Goal: Task Accomplishment & Management: Use online tool/utility

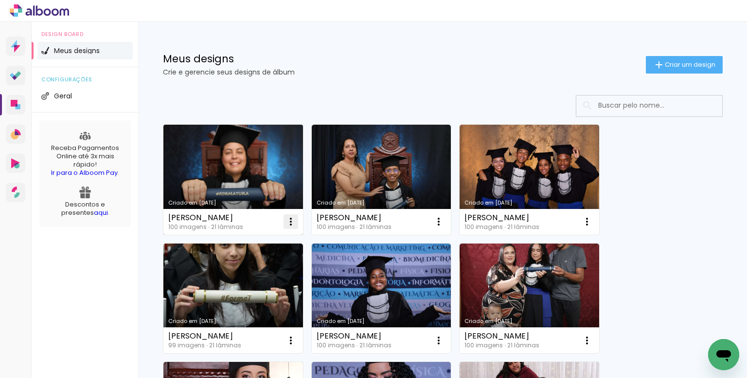
click at [290, 221] on iron-icon at bounding box center [291, 222] width 12 height 12
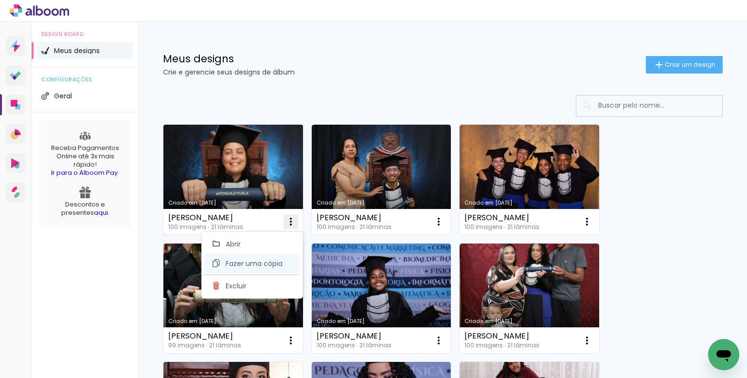
click at [267, 262] on span "Fazer uma cópia" at bounding box center [254, 263] width 57 height 7
type input "Cópia de Ana Laura Silva Nunes"
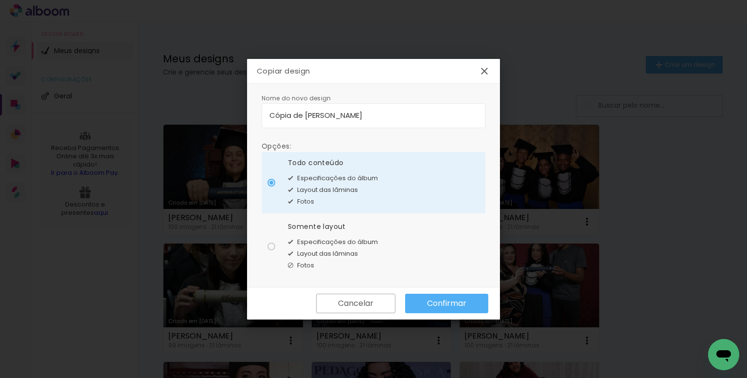
drag, startPoint x: 377, startPoint y: 116, endPoint x: 243, endPoint y: 115, distance: 133.3
click at [244, 119] on body "link( href="../../bower_components/polymer/polymer.html" rel="import" ) picture…" at bounding box center [373, 189] width 747 height 378
type input "[PERSON_NAME]"
type paper-input "[PERSON_NAME]"
drag, startPoint x: 367, startPoint y: 231, endPoint x: 487, endPoint y: 279, distance: 128.8
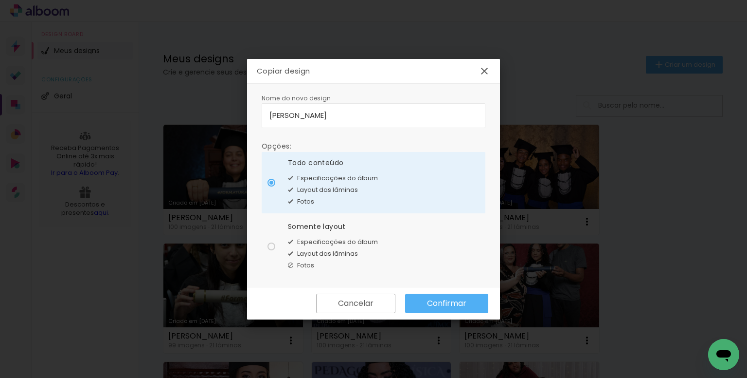
click at [368, 207] on div "Somente layout Especificações do álbum Layout das lâminas Fotos" at bounding box center [333, 183] width 90 height 50
type paper-radio-button "on"
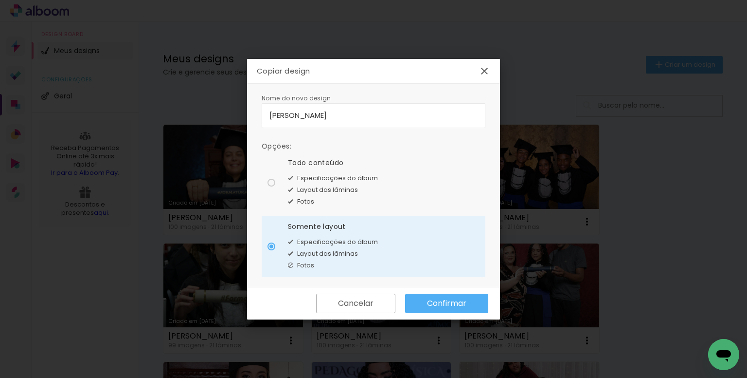
click at [0, 0] on slot "Confirmar" at bounding box center [0, 0] width 0 height 0
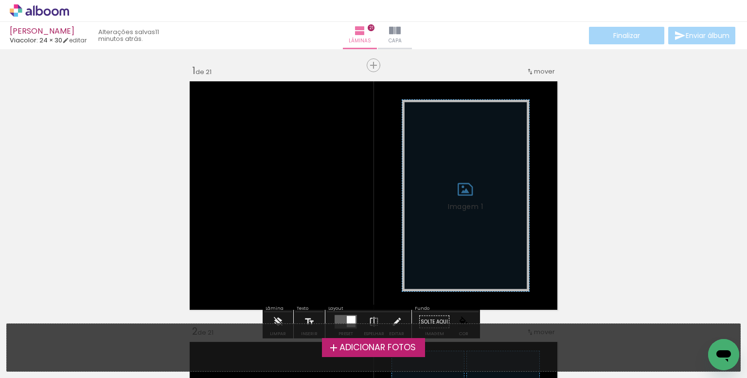
click at [342, 353] on label "Adicionar Fotos" at bounding box center [374, 347] width 104 height 18
click at [0, 0] on input "file" at bounding box center [0, 0] width 0 height 0
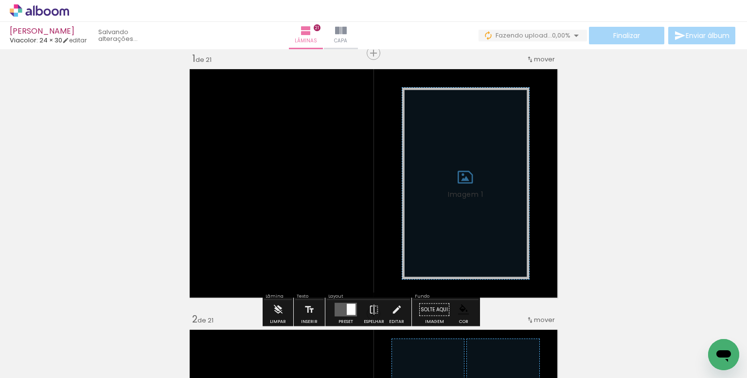
click at [21, 362] on span "Adicionar Fotos" at bounding box center [34, 364] width 29 height 11
click at [0, 0] on input "file" at bounding box center [0, 0] width 0 height 0
click at [79, 325] on iron-icon at bounding box center [76, 325] width 10 height 10
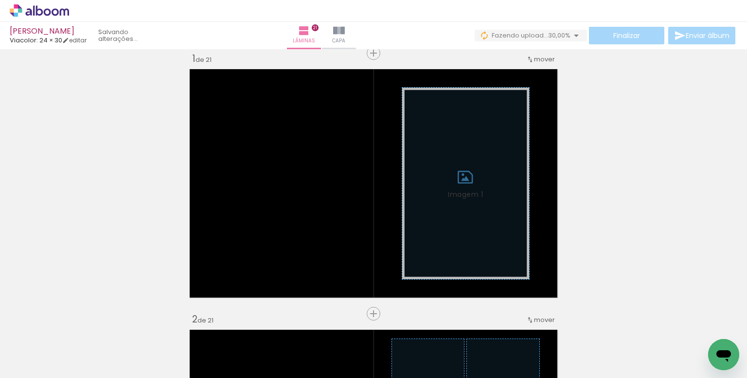
click at [79, 325] on iron-icon at bounding box center [76, 325] width 10 height 10
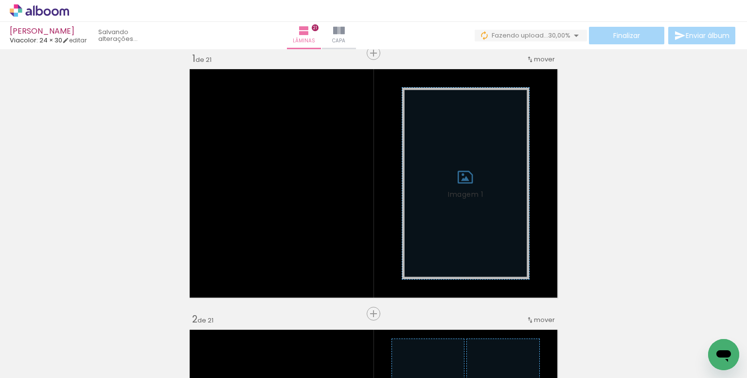
click at [79, 325] on iron-icon at bounding box center [76, 325] width 10 height 10
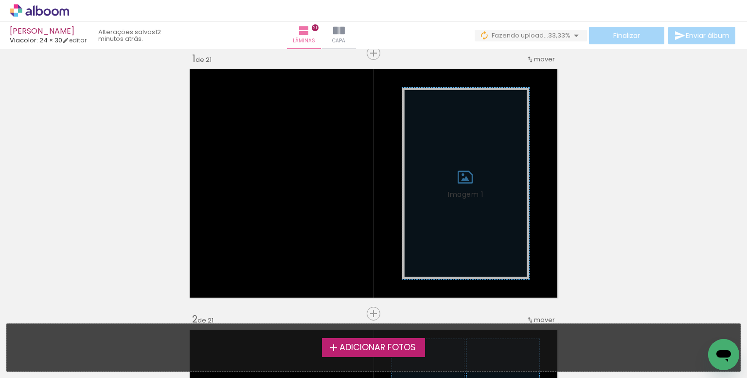
click at [79, 325] on div "Adicionar Fotos Solte suas fotos aqui..." at bounding box center [374, 347] width 734 height 47
click at [344, 347] on span "Adicionar Fotos" at bounding box center [378, 347] width 76 height 9
click at [0, 0] on input "file" at bounding box center [0, 0] width 0 height 0
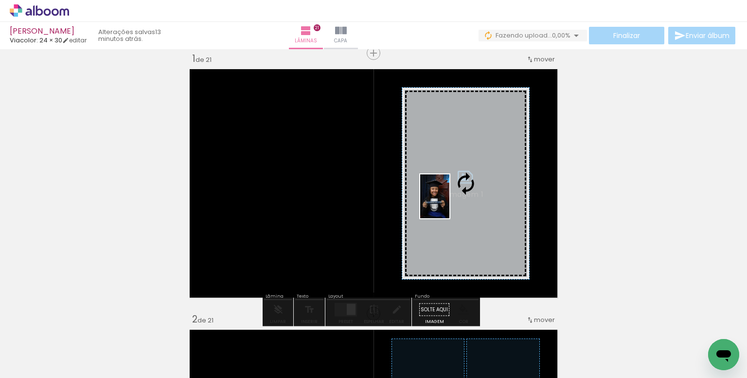
drag, startPoint x: 408, startPoint y: 353, endPoint x: 450, endPoint y: 203, distance: 155.4
click at [450, 203] on quentale-workspace at bounding box center [373, 189] width 747 height 378
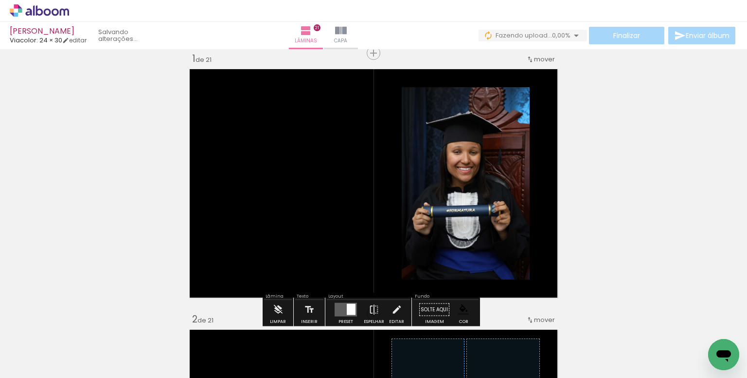
click at [500, 140] on paper-item at bounding box center [501, 140] width 18 height 7
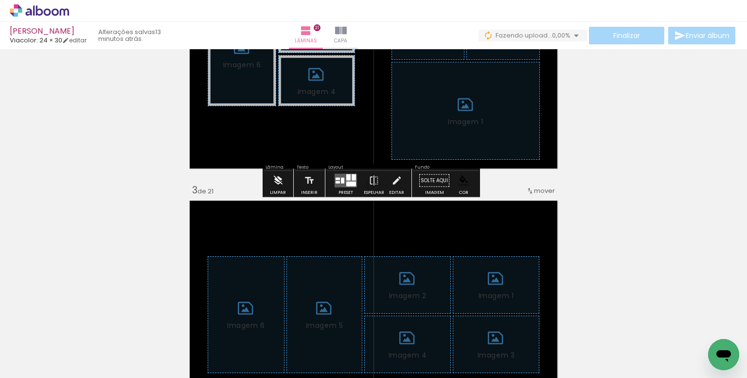
click at [280, 174] on iron-icon at bounding box center [278, 180] width 11 height 19
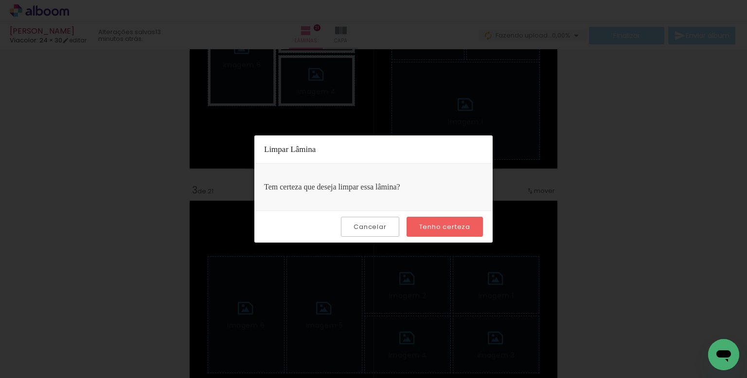
click at [0, 0] on slot "Tenho certeza" at bounding box center [0, 0] width 0 height 0
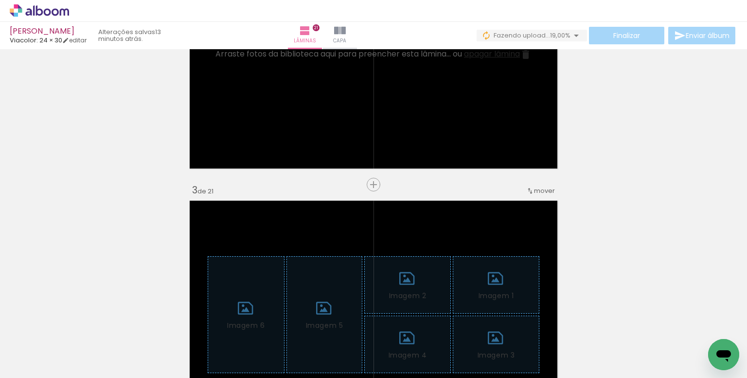
click at [46, 346] on input "Todas as fotos" at bounding box center [27, 348] width 37 height 8
click at [0, 0] on slot "Não utilizadas" at bounding box center [0, 0] width 0 height 0
type input "Não utilizadas"
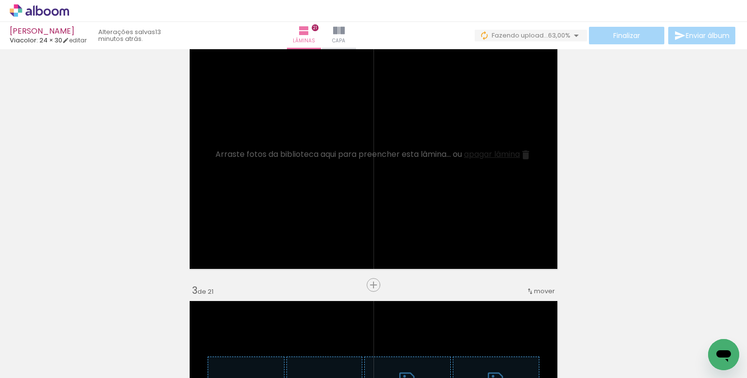
scroll to position [304, 0]
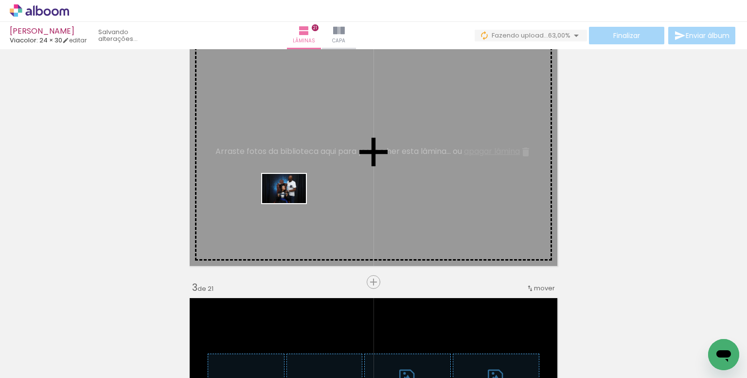
drag, startPoint x: 122, startPoint y: 343, endPoint x: 304, endPoint y: 321, distance: 183.3
click at [290, 203] on quentale-workspace at bounding box center [373, 189] width 747 height 378
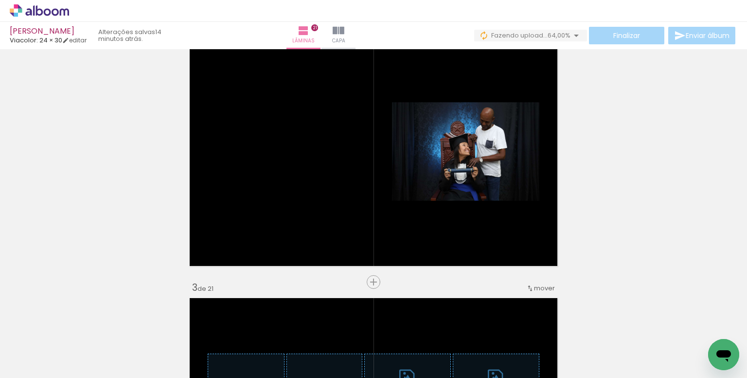
scroll to position [0, 1982]
drag, startPoint x: 360, startPoint y: 347, endPoint x: 381, endPoint y: 306, distance: 46.1
click at [356, 230] on quentale-workspace at bounding box center [373, 189] width 747 height 378
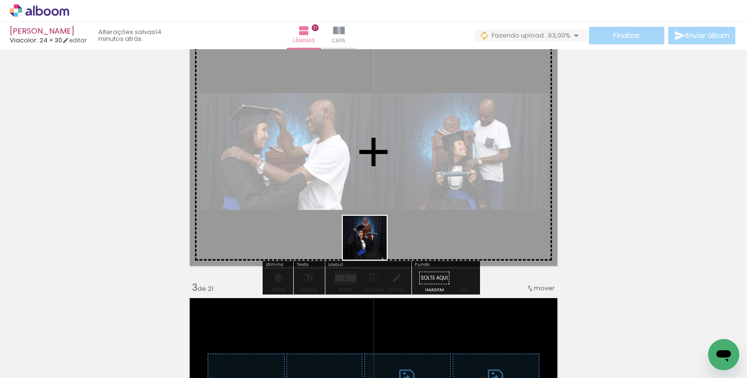
drag, startPoint x: 366, startPoint y: 321, endPoint x: 397, endPoint y: 280, distance: 51.4
click at [366, 220] on quentale-workspace at bounding box center [373, 189] width 747 height 378
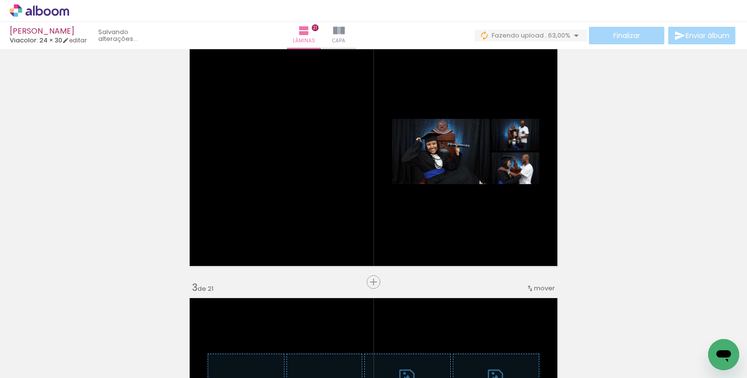
scroll to position [0, 2217]
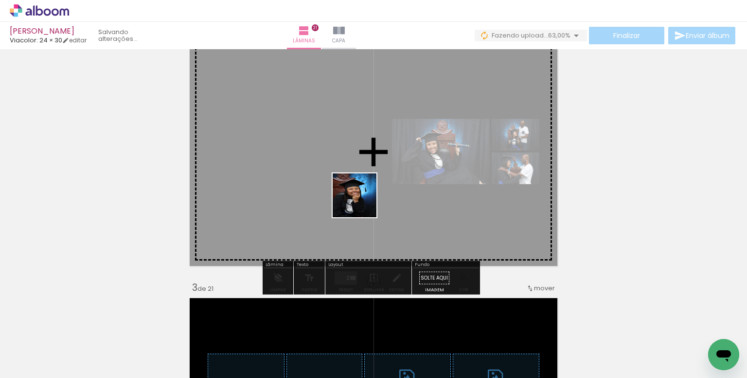
drag, startPoint x: 361, startPoint y: 258, endPoint x: 369, endPoint y: 246, distance: 14.2
click at [358, 180] on quentale-workspace at bounding box center [373, 189] width 747 height 378
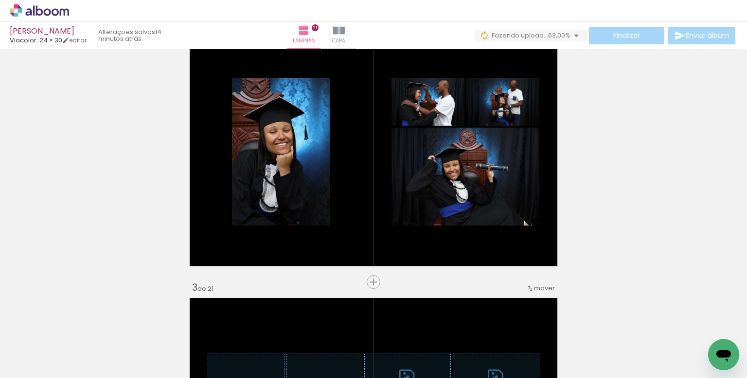
scroll to position [0, 2349]
drag, startPoint x: 426, startPoint y: 279, endPoint x: 418, endPoint y: 194, distance: 85.5
click at [418, 194] on quentale-workspace at bounding box center [373, 189] width 747 height 378
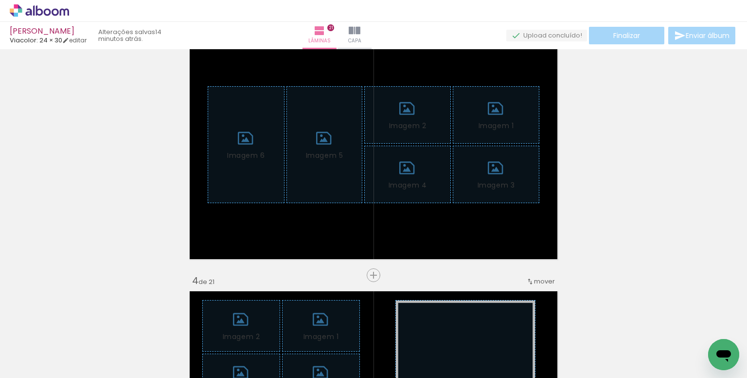
scroll to position [596, 0]
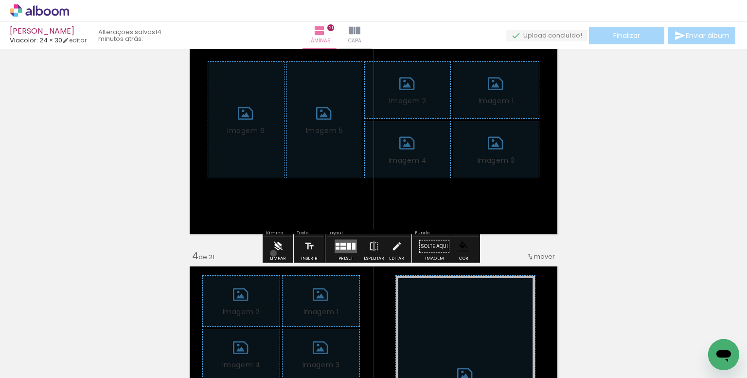
click at [273, 253] on iron-icon at bounding box center [278, 245] width 11 height 19
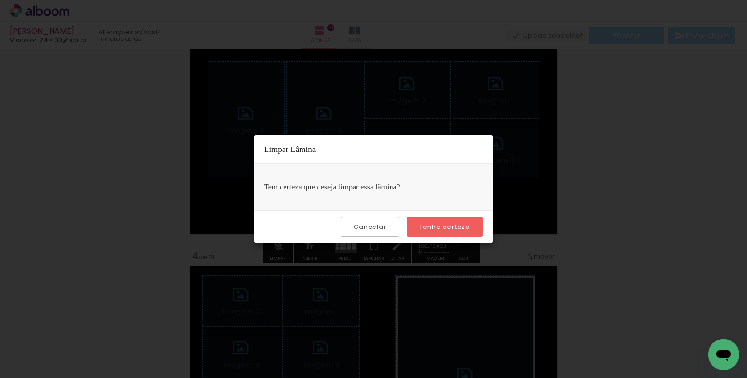
click at [0, 0] on slot "Tenho certeza" at bounding box center [0, 0] width 0 height 0
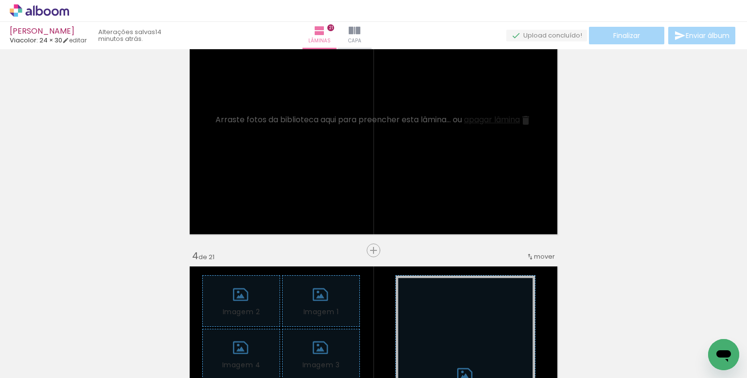
scroll to position [0, 2634]
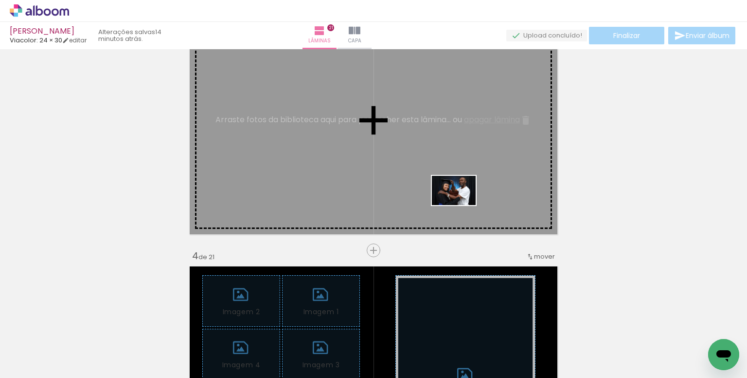
drag, startPoint x: 459, startPoint y: 343, endPoint x: 461, endPoint y: 205, distance: 138.7
click at [461, 205] on quentale-workspace at bounding box center [373, 189] width 747 height 378
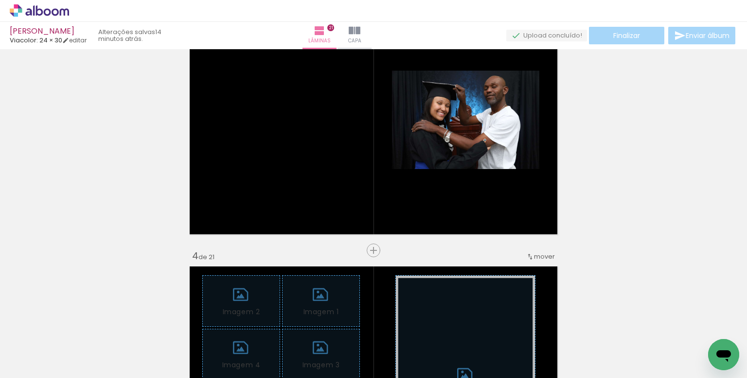
scroll to position [0, 3087]
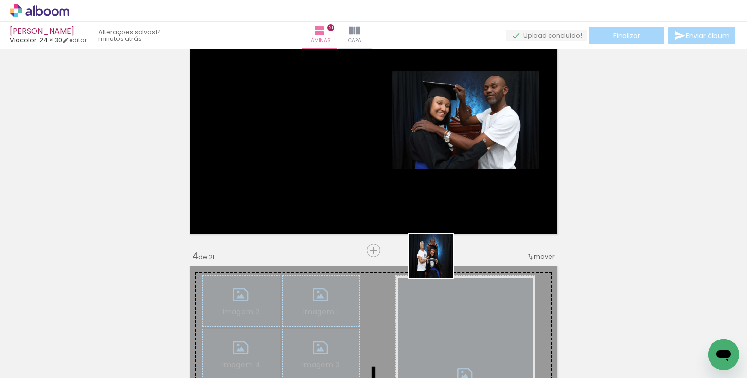
drag, startPoint x: 440, startPoint y: 343, endPoint x: 411, endPoint y: 170, distance: 175.1
click at [411, 170] on quentale-workspace at bounding box center [373, 189] width 747 height 378
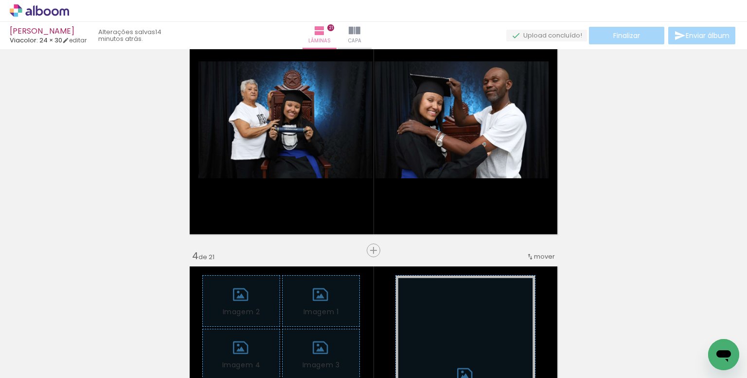
scroll to position [0, 3305]
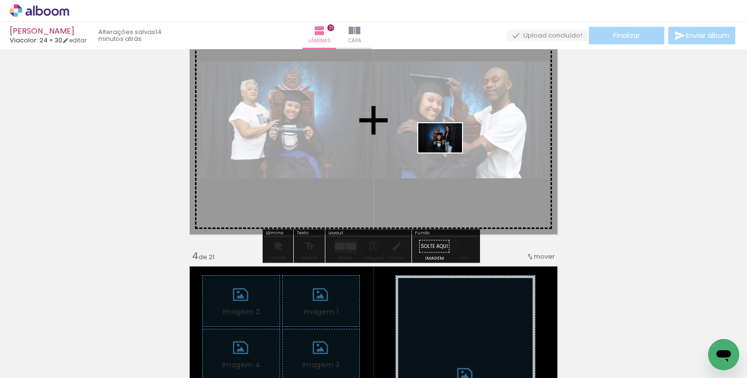
drag, startPoint x: 562, startPoint y: 341, endPoint x: 448, endPoint y: 152, distance: 220.9
click at [448, 152] on quentale-workspace at bounding box center [373, 189] width 747 height 378
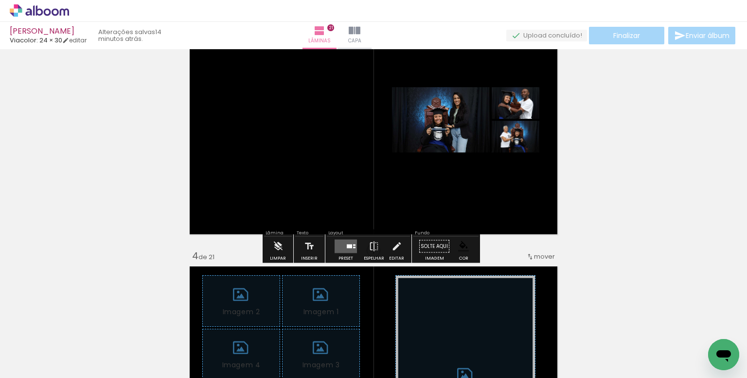
scroll to position [0, 3432]
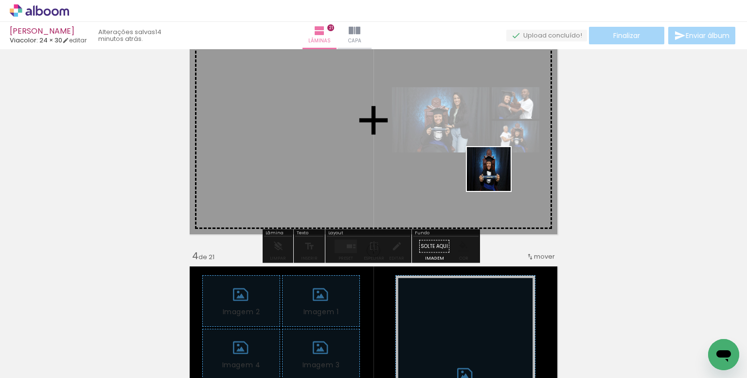
drag, startPoint x: 594, startPoint y: 347, endPoint x: 496, endPoint y: 176, distance: 196.5
click at [496, 176] on quentale-workspace at bounding box center [373, 189] width 747 height 378
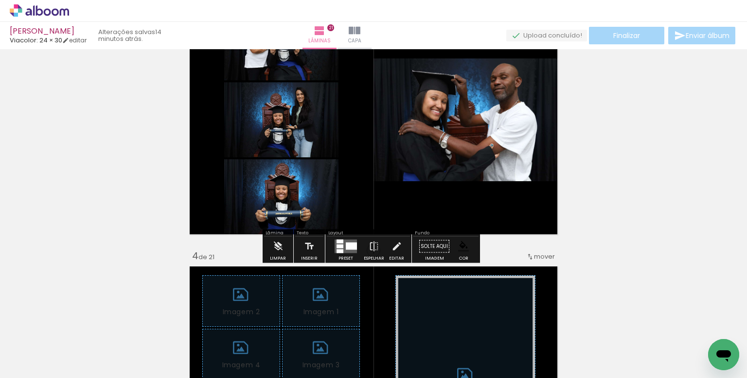
scroll to position [0, 3551]
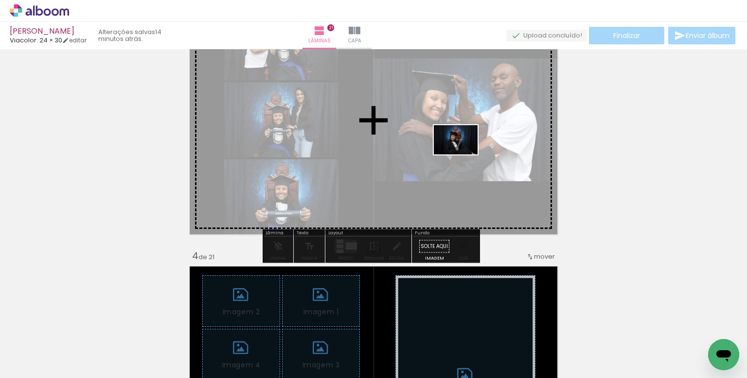
drag, startPoint x: 574, startPoint y: 343, endPoint x: 450, endPoint y: 143, distance: 235.2
click at [450, 143] on quentale-workspace at bounding box center [373, 189] width 747 height 378
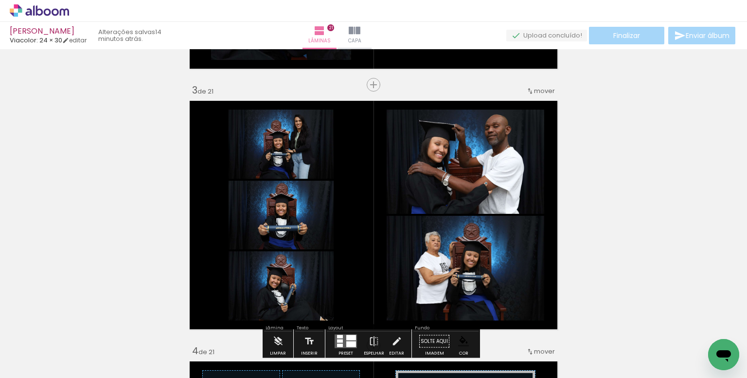
scroll to position [499, 0]
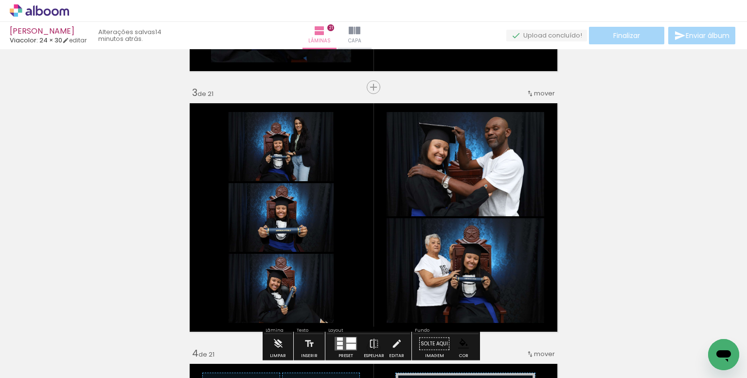
drag, startPoint x: 483, startPoint y: 166, endPoint x: 488, endPoint y: 172, distance: 7.9
click at [483, 166] on paper-item at bounding box center [486, 165] width 18 height 7
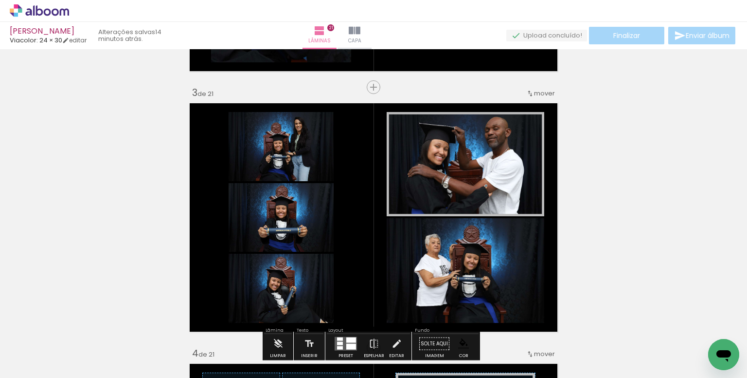
click at [486, 269] on paper-item at bounding box center [486, 271] width 18 height 7
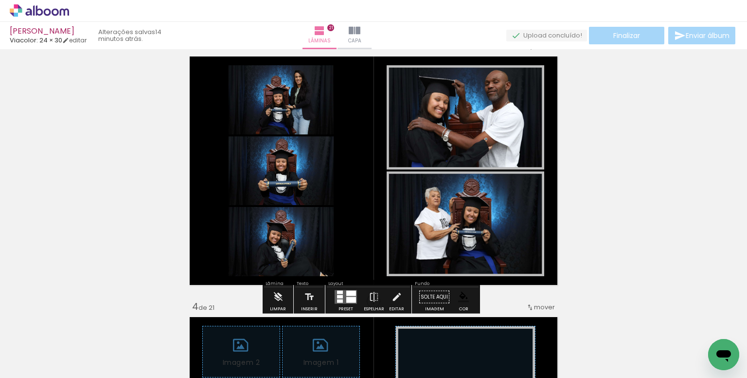
scroll to position [547, 0]
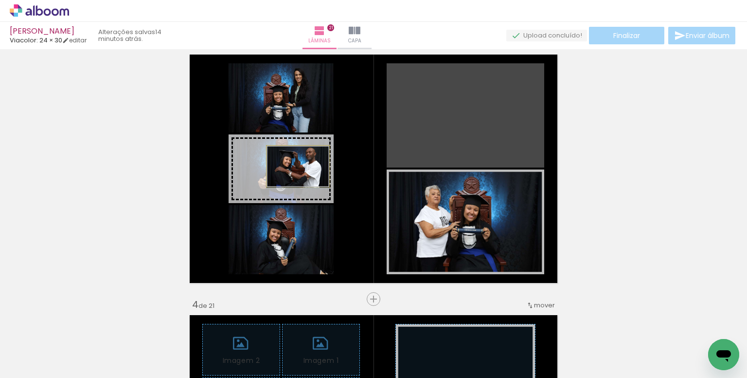
drag, startPoint x: 470, startPoint y: 115, endPoint x: 294, endPoint y: 166, distance: 182.9
click at [0, 0] on slot at bounding box center [0, 0] width 0 height 0
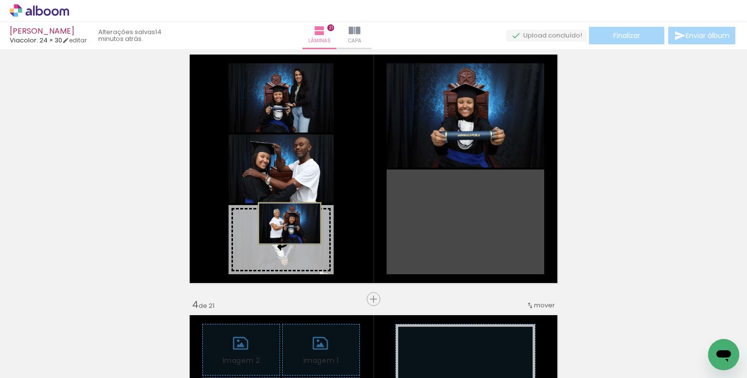
drag, startPoint x: 467, startPoint y: 221, endPoint x: 286, endPoint y: 223, distance: 181.0
click at [0, 0] on slot at bounding box center [0, 0] width 0 height 0
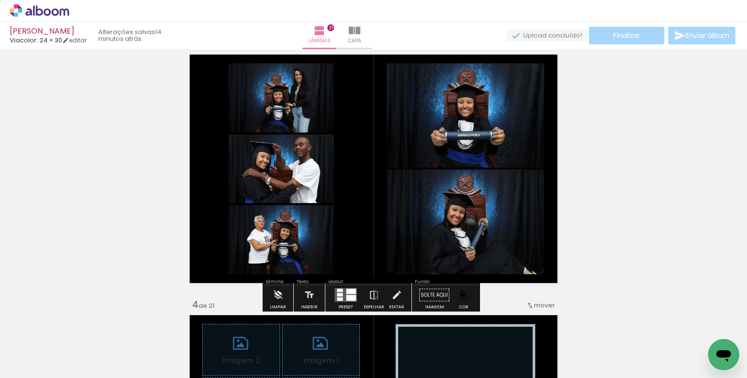
click at [0, 0] on paper-item at bounding box center [0, 0] width 0 height 0
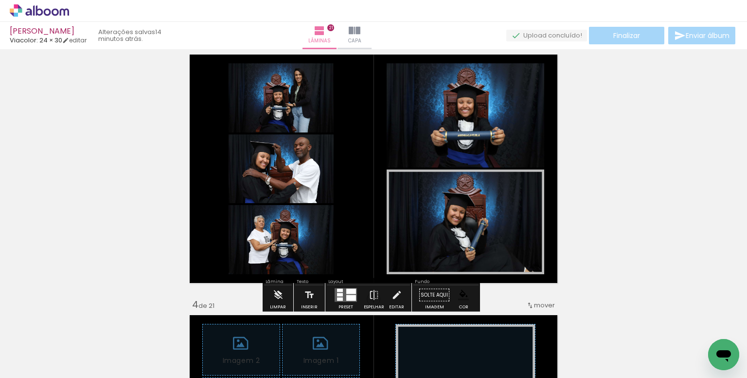
click at [0, 0] on paper-item at bounding box center [0, 0] width 0 height 0
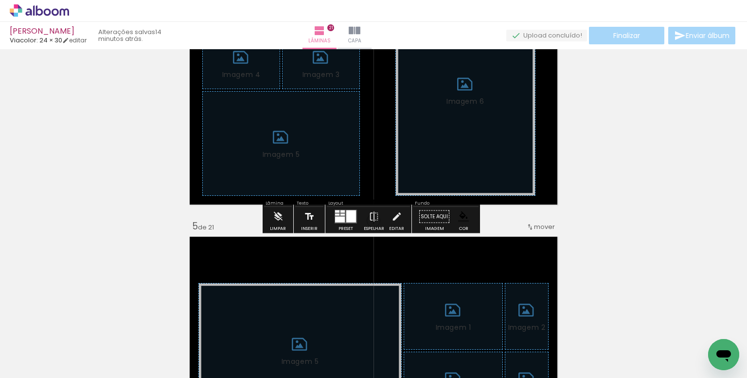
scroll to position [888, 0]
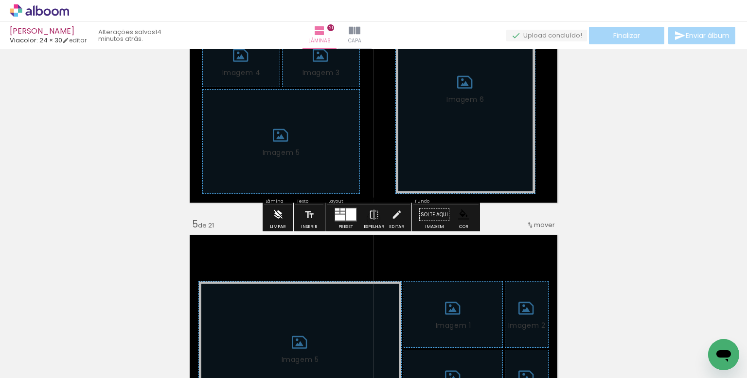
click at [280, 215] on iron-icon at bounding box center [278, 214] width 11 height 19
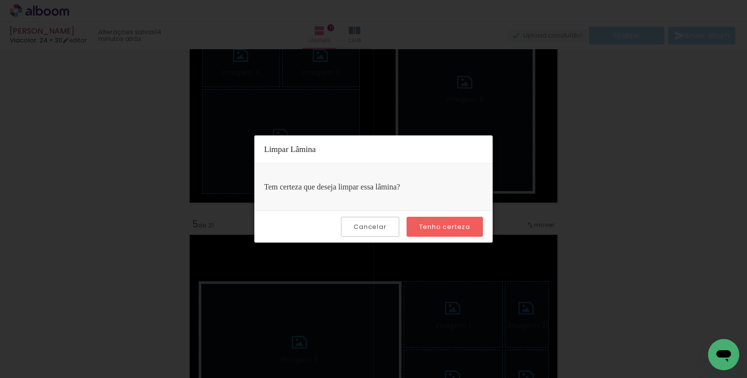
click at [0, 0] on slot "Tenho certeza" at bounding box center [0, 0] width 0 height 0
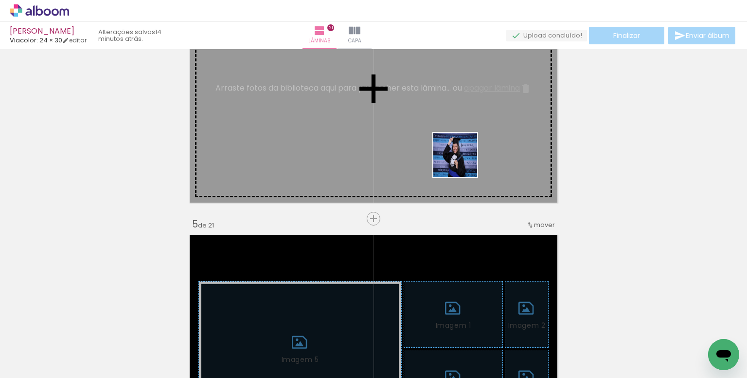
drag, startPoint x: 700, startPoint y: 343, endPoint x: 534, endPoint y: 282, distance: 176.9
click at [461, 162] on quentale-workspace at bounding box center [373, 189] width 747 height 378
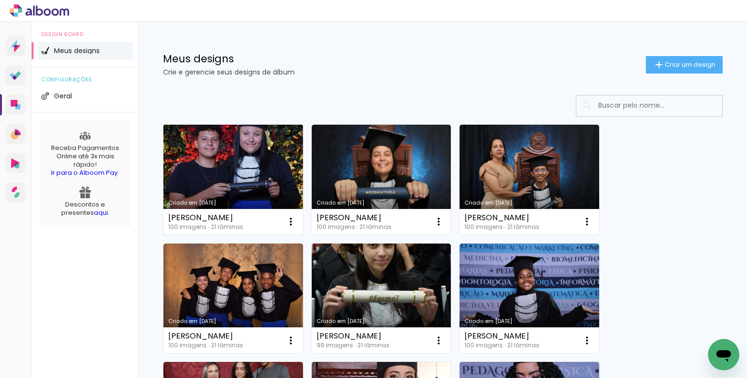
click at [266, 172] on link "Criado em [DATE]" at bounding box center [233, 180] width 140 height 110
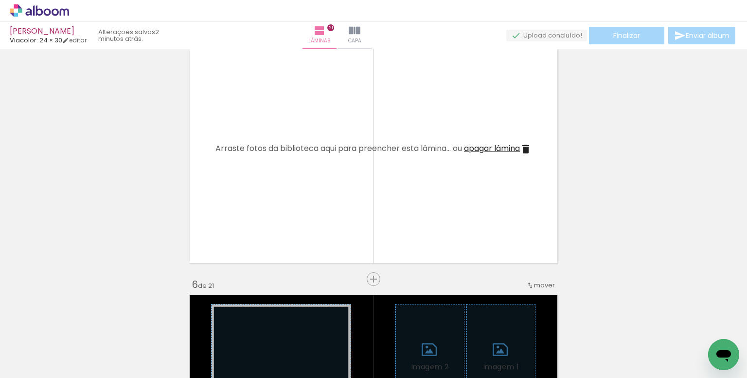
scroll to position [1119, 0]
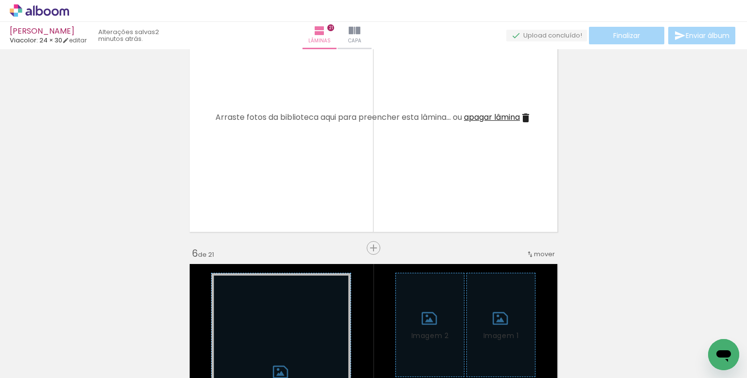
drag, startPoint x: 398, startPoint y: 145, endPoint x: 361, endPoint y: 156, distance: 39.0
click at [361, 156] on quentale-layouter at bounding box center [374, 118] width 376 height 236
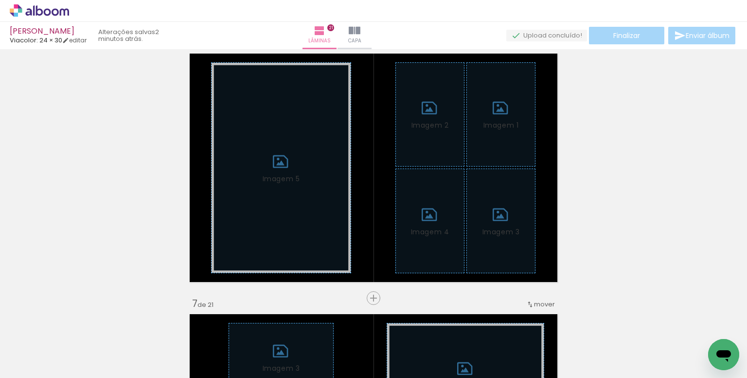
scroll to position [1362, 0]
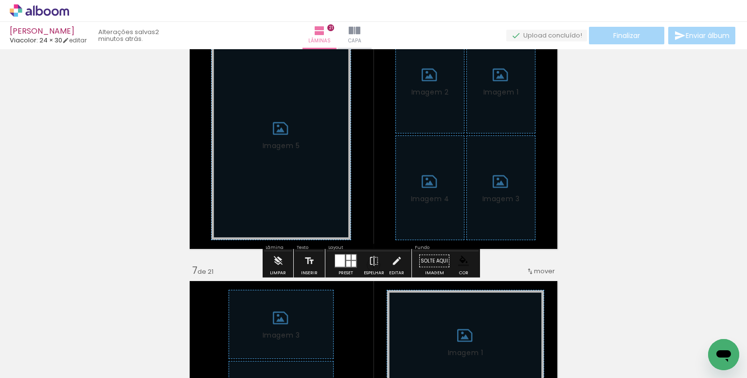
drag, startPoint x: 367, startPoint y: 160, endPoint x: 363, endPoint y: 147, distance: 13.2
click at [363, 148] on quentale-layouter "Imagem 1 Imagem 2 Imagem 3 Imagem 4 Imagem 5" at bounding box center [374, 135] width 376 height 236
click at [458, 261] on iron-icon "color picker" at bounding box center [463, 260] width 11 height 11
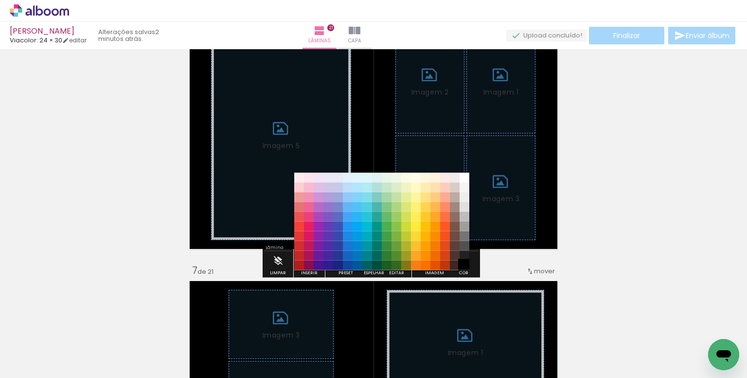
click at [461, 267] on paper-item "#000000" at bounding box center [465, 265] width 10 height 10
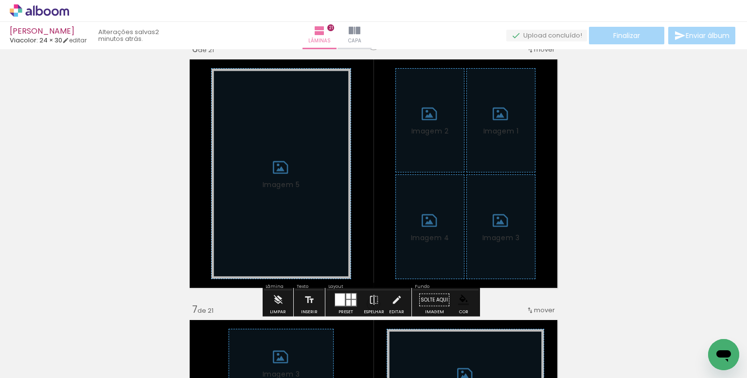
scroll to position [1119, 0]
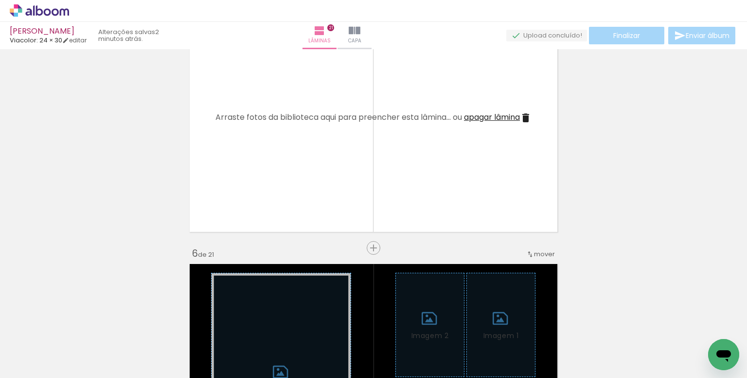
drag, startPoint x: 440, startPoint y: 189, endPoint x: 425, endPoint y: 208, distance: 24.6
click at [435, 194] on quentale-layouter at bounding box center [374, 118] width 376 height 236
drag, startPoint x: 425, startPoint y: 208, endPoint x: 420, endPoint y: 235, distance: 27.8
click at [421, 230] on quentale-layouter at bounding box center [374, 118] width 376 height 236
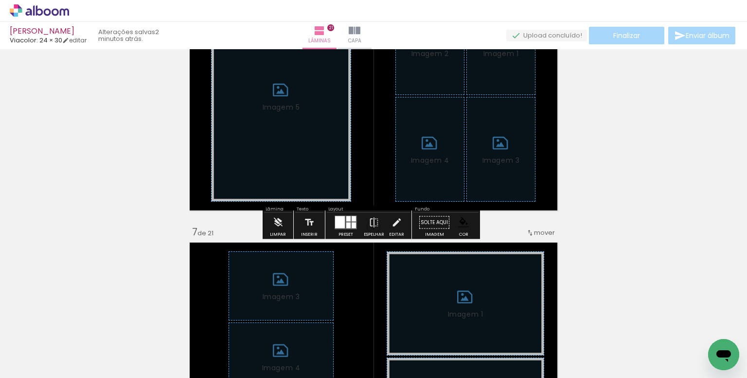
scroll to position [1411, 0]
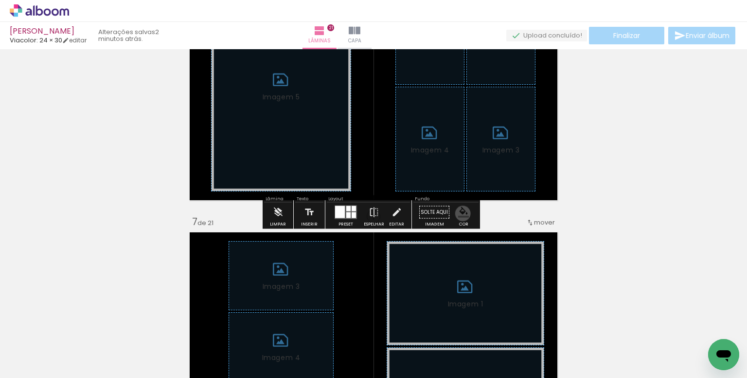
click at [459, 213] on iron-icon "color picker" at bounding box center [463, 212] width 11 height 11
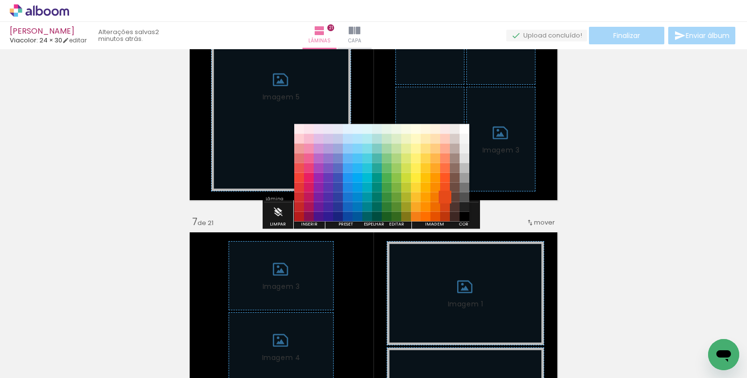
click at [448, 195] on paper-item "#e64a19" at bounding box center [445, 197] width 10 height 10
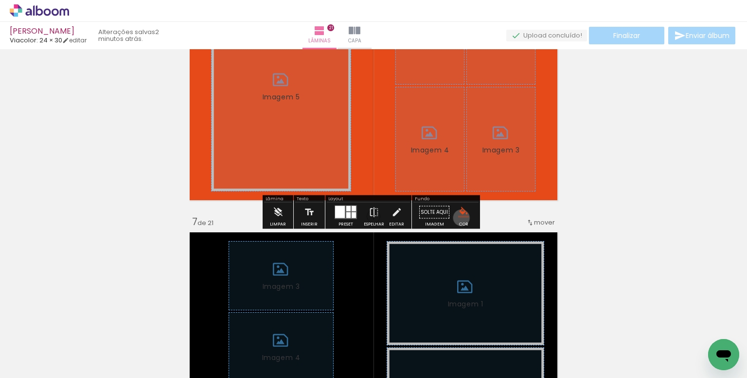
click at [458, 217] on paper-menu-button "#ffebee #ffcdd2 #ef9a9a #e57373 #ef5350 #f44336 #e53935 #d32f2f #c62828 #b71c1c…" at bounding box center [463, 212] width 18 height 18
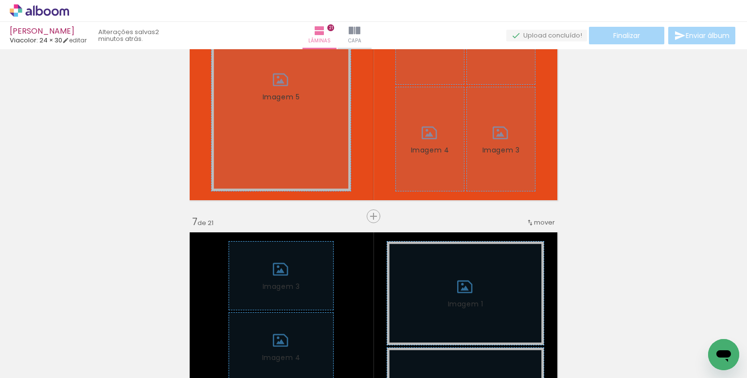
drag, startPoint x: 462, startPoint y: 213, endPoint x: 457, endPoint y: 214, distance: 5.5
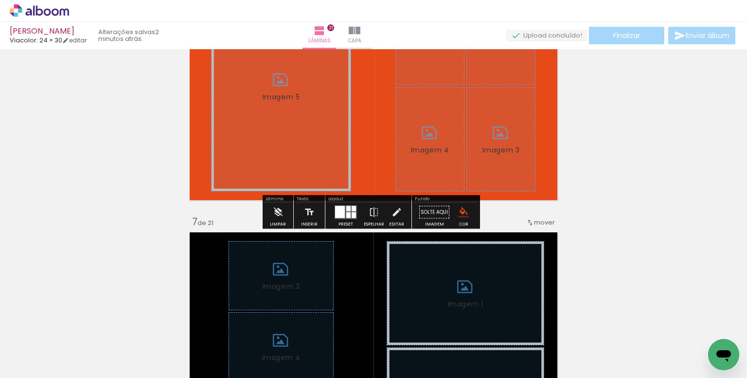
click at [460, 222] on div "Cor" at bounding box center [463, 224] width 9 height 4
click at [458, 209] on iron-icon "color picker" at bounding box center [463, 212] width 11 height 11
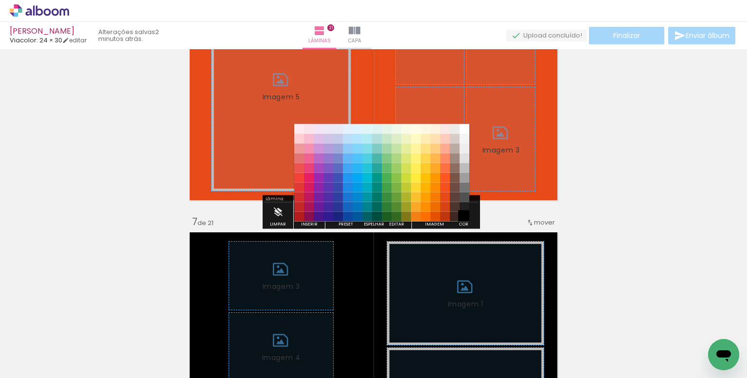
click at [463, 215] on paper-item "#000000" at bounding box center [465, 216] width 10 height 10
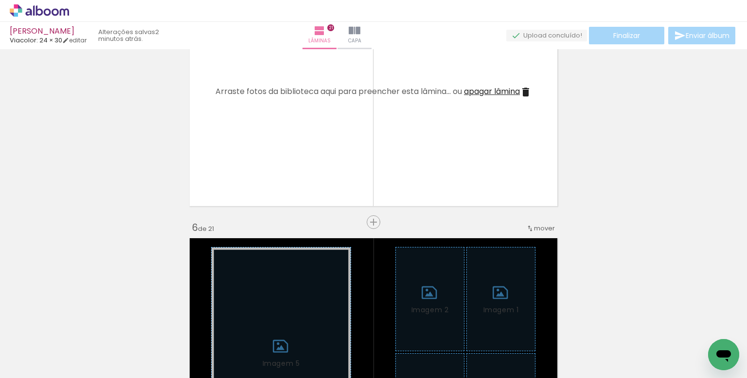
scroll to position [1070, 0]
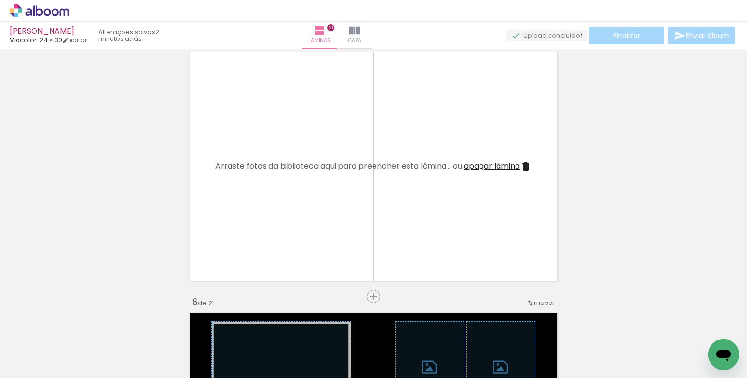
drag, startPoint x: 436, startPoint y: 188, endPoint x: 530, endPoint y: 221, distance: 99.1
click at [534, 221] on quentale-layouter at bounding box center [374, 166] width 376 height 236
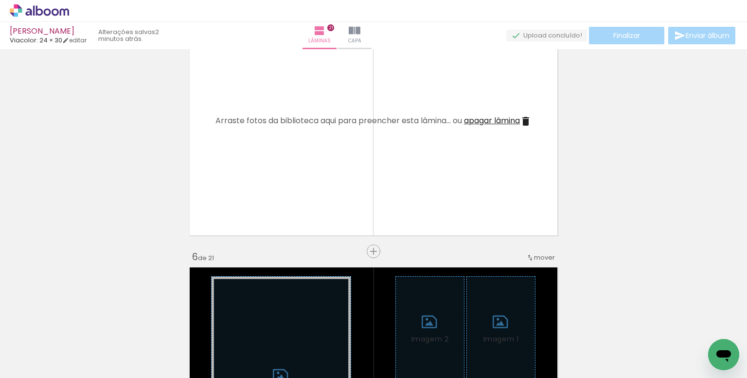
scroll to position [1119, 0]
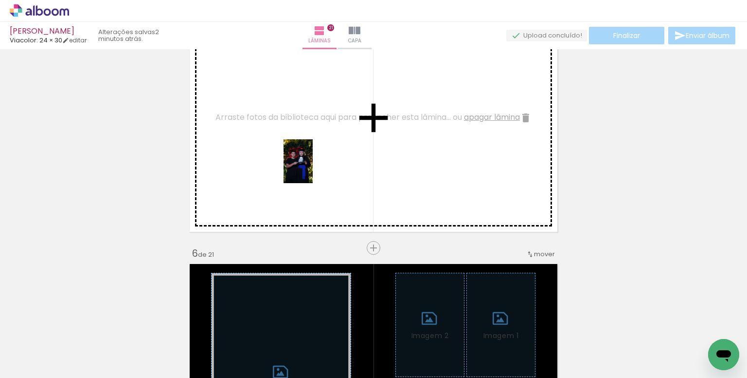
drag, startPoint x: 368, startPoint y: 329, endPoint x: 313, endPoint y: 168, distance: 170.2
click at [313, 168] on quentale-workspace at bounding box center [373, 189] width 747 height 378
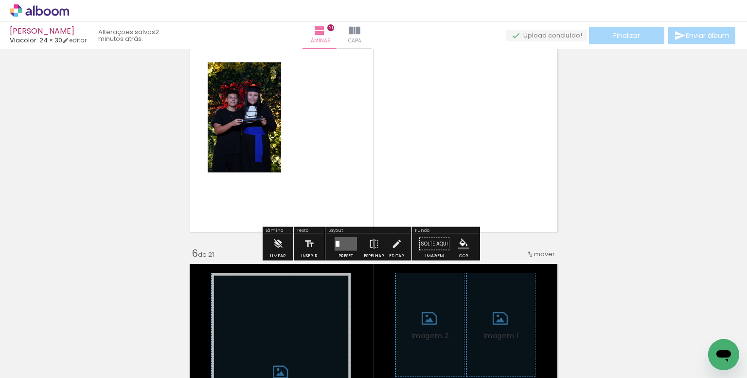
click at [458, 245] on iron-icon "color picker" at bounding box center [463, 243] width 11 height 11
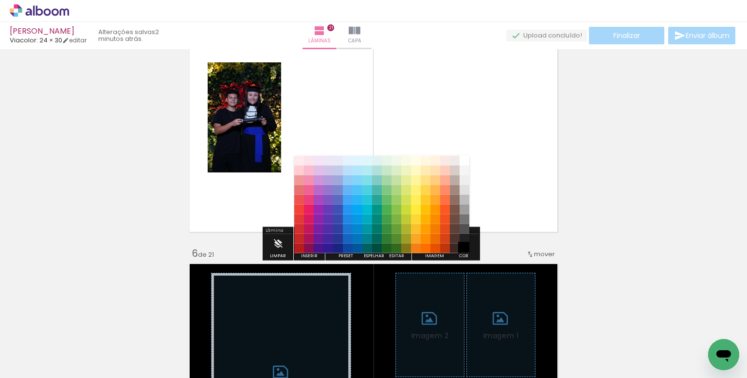
click at [463, 244] on paper-item "#000000" at bounding box center [465, 248] width 10 height 10
click at [464, 234] on paper-item "#212121" at bounding box center [465, 238] width 10 height 10
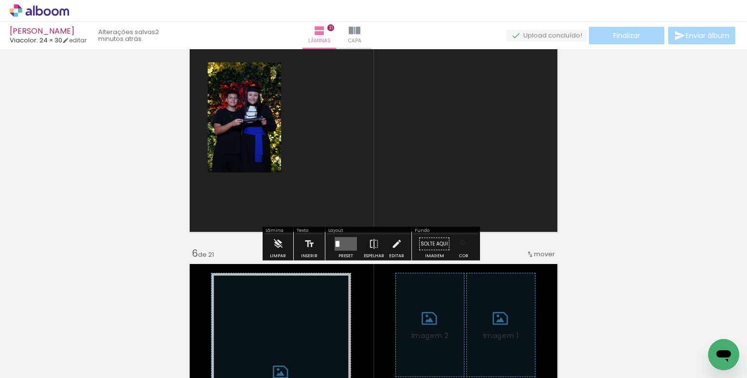
click at [459, 244] on iron-icon "color picker" at bounding box center [463, 243] width 11 height 11
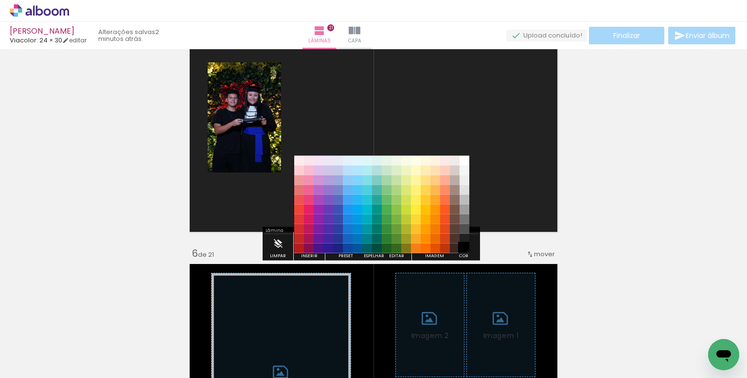
click at [463, 248] on paper-item "#000000" at bounding box center [465, 248] width 10 height 10
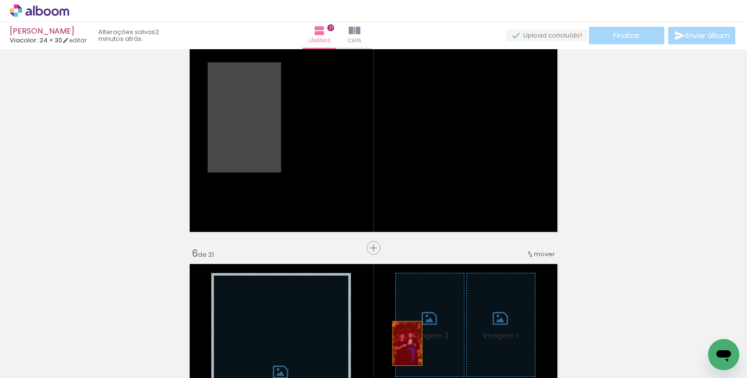
drag, startPoint x: 256, startPoint y: 124, endPoint x: 376, endPoint y: 350, distance: 255.7
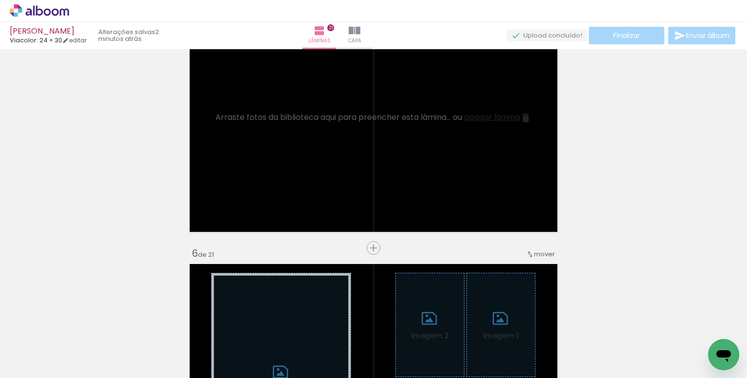
click at [38, 344] on input "Todas as fotos" at bounding box center [27, 348] width 37 height 8
click at [0, 0] on slot "Não utilizadas" at bounding box center [0, 0] width 0 height 0
type input "Não utilizadas"
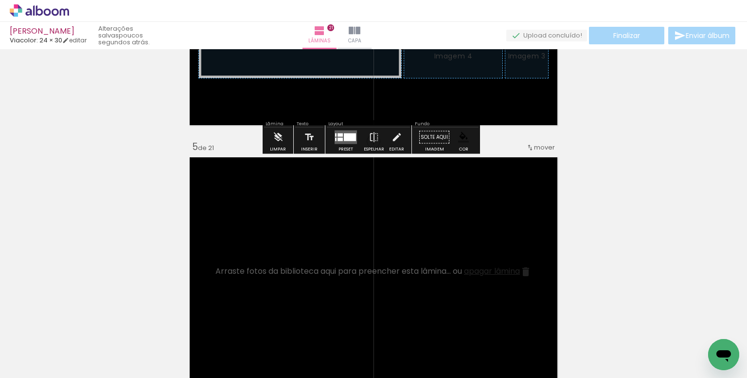
scroll to position [827, 0]
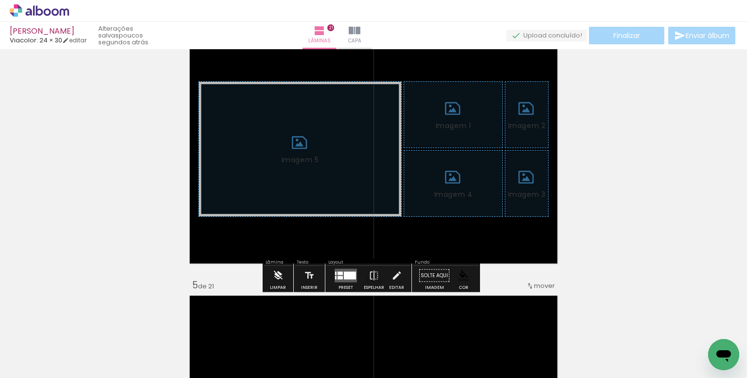
click at [279, 270] on iron-icon at bounding box center [278, 275] width 11 height 19
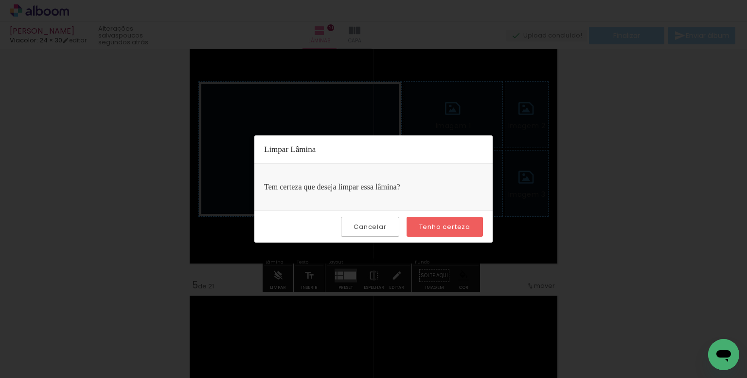
click at [0, 0] on slot "Tenho certeza" at bounding box center [0, 0] width 0 height 0
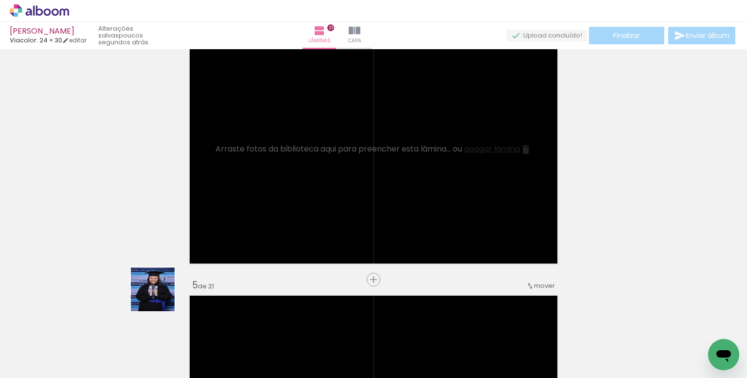
drag, startPoint x: 126, startPoint y: 321, endPoint x: 291, endPoint y: 201, distance: 203.9
click at [291, 201] on quentale-workspace at bounding box center [373, 189] width 747 height 378
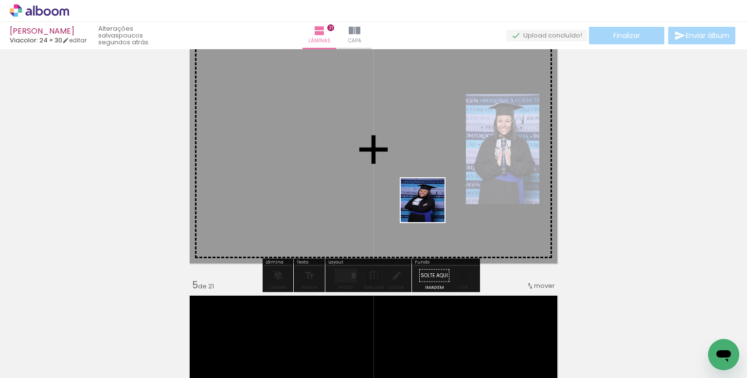
drag, startPoint x: 580, startPoint y: 339, endPoint x: 573, endPoint y: 293, distance: 46.3
click at [429, 207] on quentale-workspace at bounding box center [373, 189] width 747 height 378
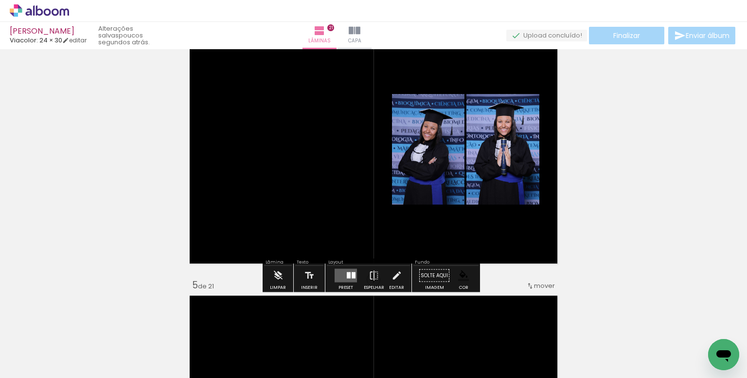
scroll to position [0, 86]
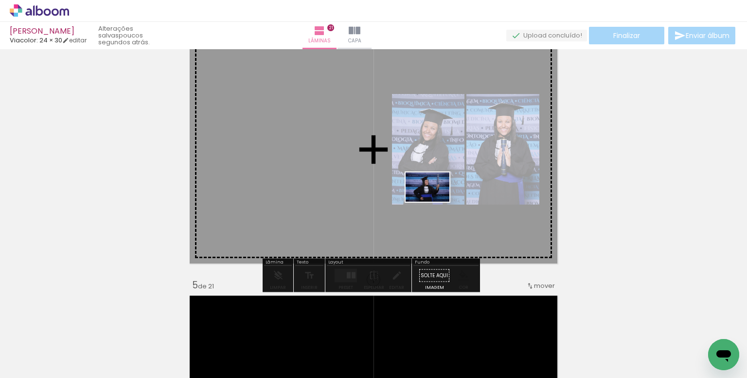
drag, startPoint x: 511, startPoint y: 348, endPoint x: 435, endPoint y: 201, distance: 165.6
click at [435, 201] on quentale-workspace at bounding box center [373, 189] width 747 height 378
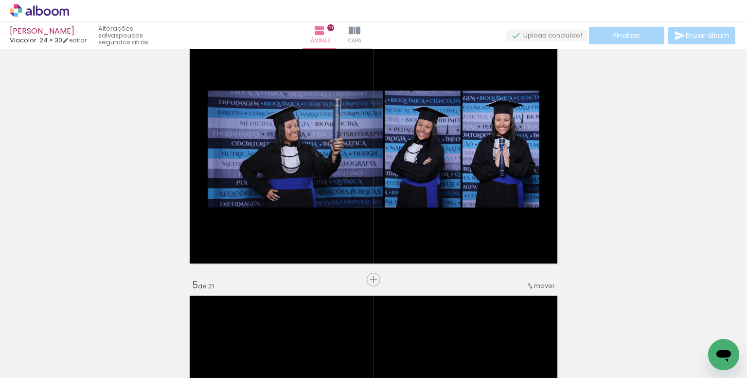
drag, startPoint x: 387, startPoint y: 345, endPoint x: 516, endPoint y: 342, distance: 129.0
click at [395, 212] on quentale-workspace at bounding box center [373, 189] width 747 height 378
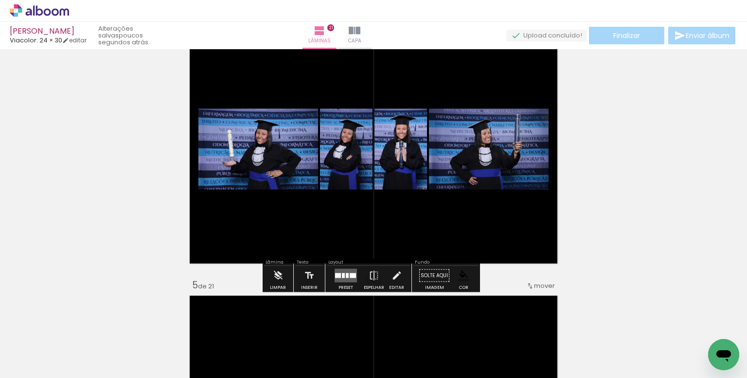
scroll to position [0, 1724]
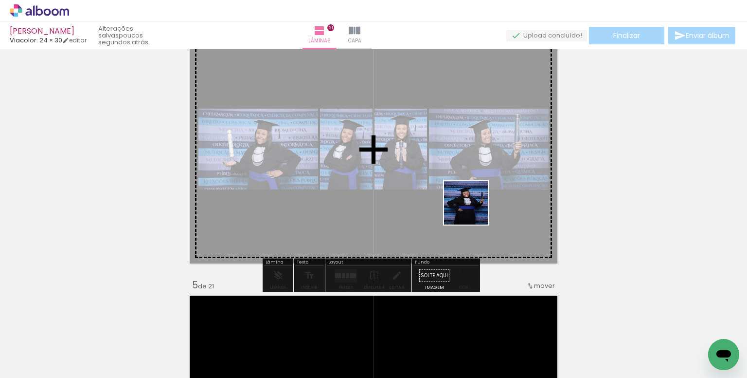
drag, startPoint x: 549, startPoint y: 346, endPoint x: 473, endPoint y: 210, distance: 155.9
click at [473, 210] on quentale-workspace at bounding box center [373, 189] width 747 height 378
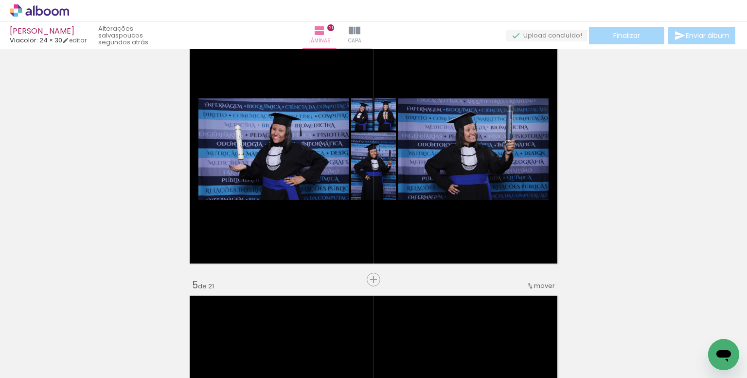
scroll to position [0, 1845]
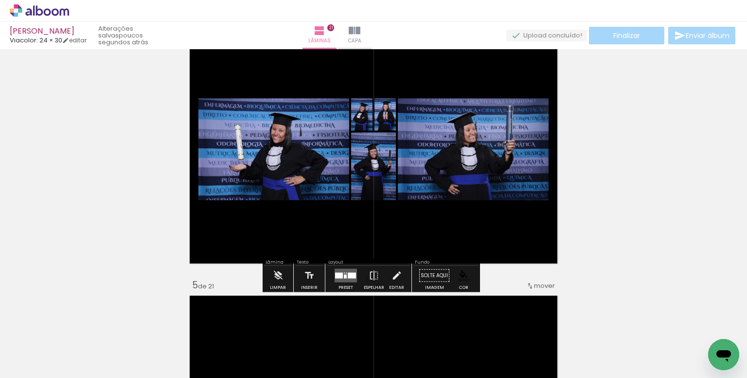
click at [339, 283] on div at bounding box center [346, 275] width 26 height 19
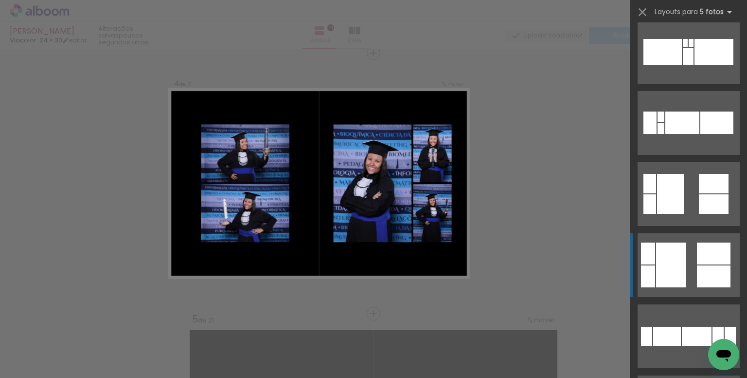
scroll to position [584, 0]
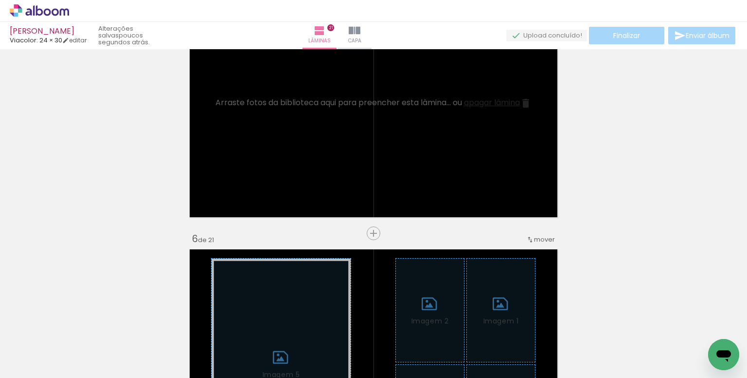
scroll to position [0, 2199]
drag, startPoint x: 520, startPoint y: 327, endPoint x: 569, endPoint y: 332, distance: 49.4
click at [466, 187] on quentale-workspace at bounding box center [373, 189] width 747 height 378
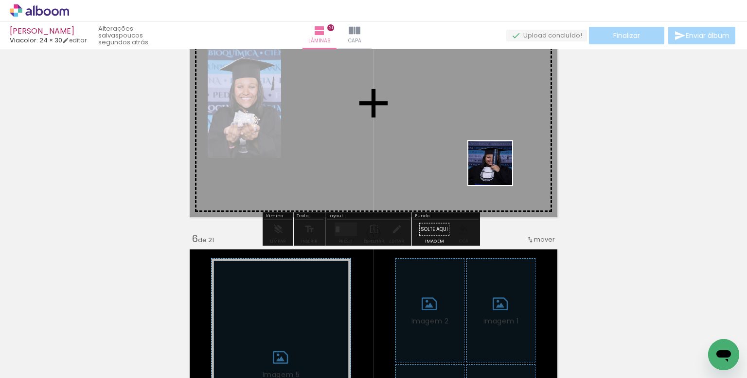
drag, startPoint x: 521, startPoint y: 343, endPoint x: 478, endPoint y: 201, distance: 147.9
click at [493, 159] on quentale-workspace at bounding box center [373, 189] width 747 height 378
